Goal: Task Accomplishment & Management: Manage account settings

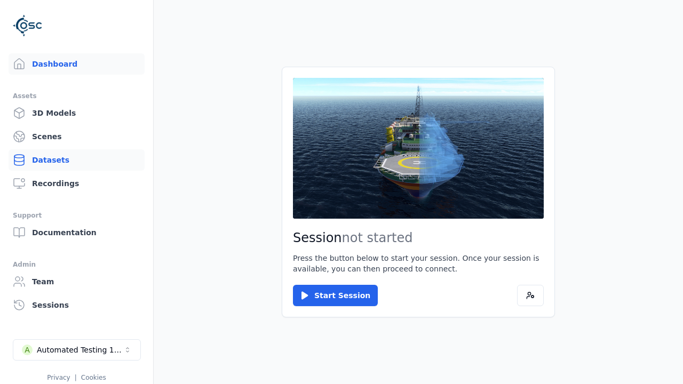
click at [76, 160] on link "Datasets" at bounding box center [77, 159] width 136 height 21
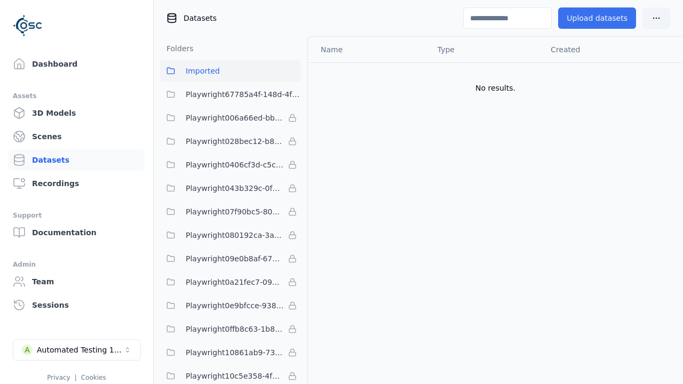
click at [600, 18] on button "Upload datasets" at bounding box center [597, 17] width 78 height 21
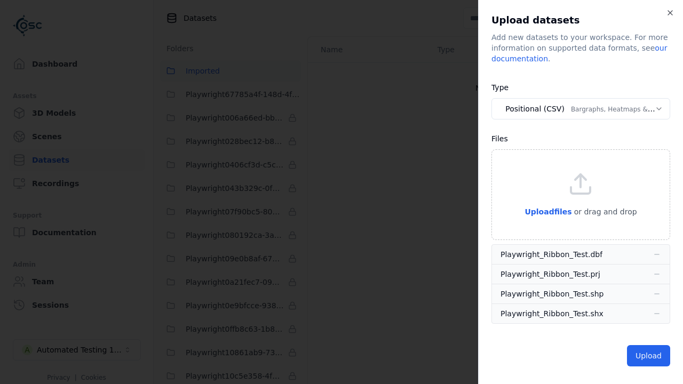
click at [580, 109] on button "Positional (CSV) Bargraphs, Heatmaps & Pins" at bounding box center [580, 108] width 179 height 21
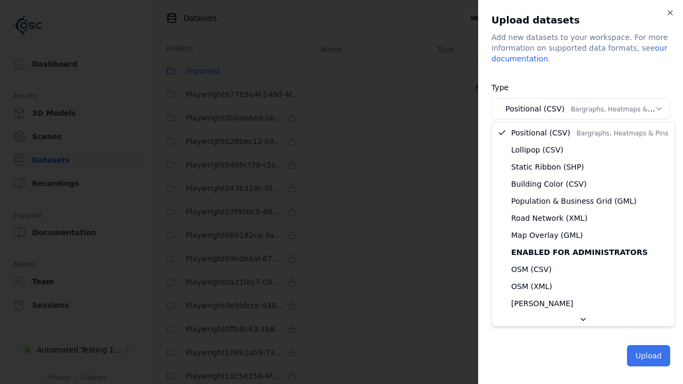
select select "*****"
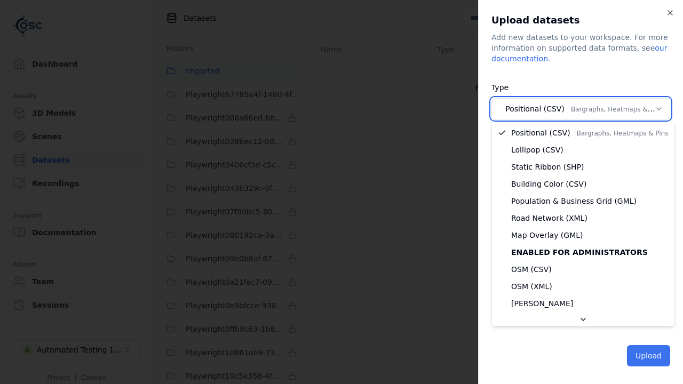
click at [649, 355] on button "Upload" at bounding box center [648, 355] width 43 height 21
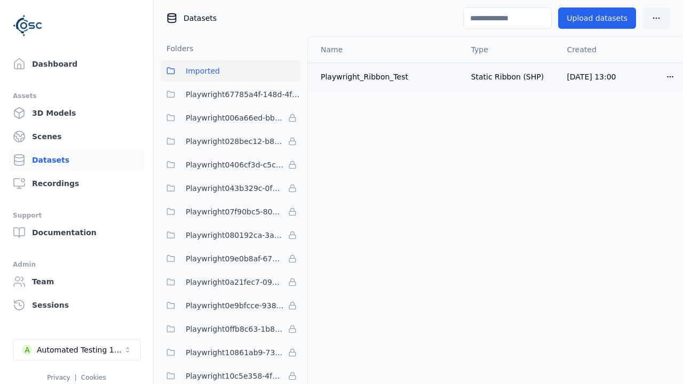
click at [667, 75] on html "Dashboard Assets 3D Models Scenes Datasets Recordings Support Documentation Adm…" at bounding box center [341, 192] width 683 height 384
click at [653, 121] on div "Delete" at bounding box center [646, 117] width 63 height 17
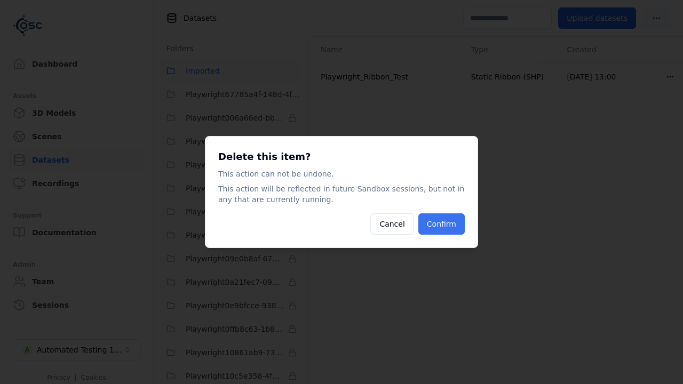
click at [441, 219] on button "Confirm" at bounding box center [441, 223] width 46 height 21
